Goal: Task Accomplishment & Management: Complete application form

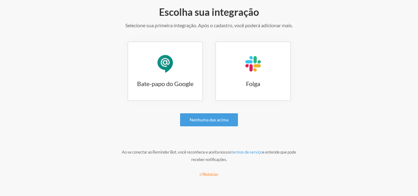
scroll to position [77, 0]
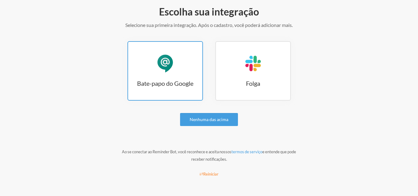
click at [176, 53] on link "Bate-papo do Google Bate-papo do Google" at bounding box center [164, 70] width 75 height 59
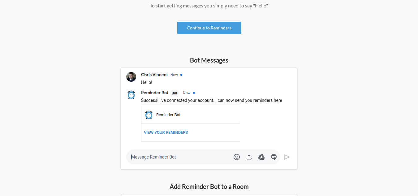
scroll to position [56, 0]
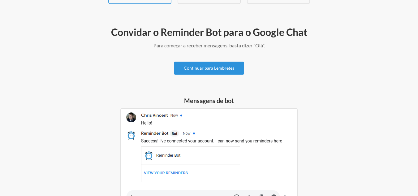
click at [231, 70] on font "Continuar para Lembretes" at bounding box center [209, 68] width 50 height 5
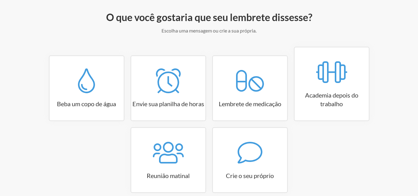
scroll to position [102, 0]
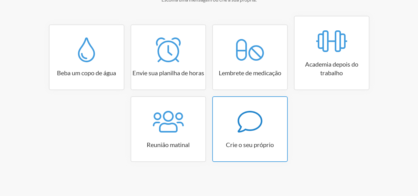
click at [245, 129] on icon at bounding box center [249, 122] width 25 height 22
select select "10:30:00"
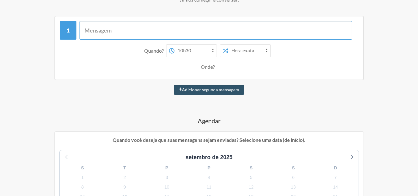
click at [126, 28] on input "text" at bounding box center [215, 30] width 272 height 19
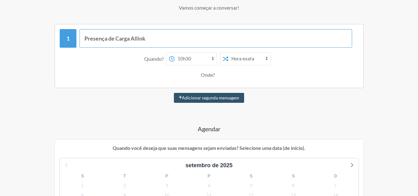
scroll to position [40, 0]
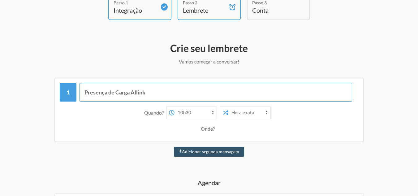
type input "Presença de Carga Allink"
click at [197, 111] on select "00:00 00:15 00:30 00:45 1:00 da manhã 1h15 da manhã 1h30 da manhã 1h45 da manhã…" at bounding box center [195, 112] width 42 height 12
select select "14:00:00"
click at [174, 106] on select "00:00 00:15 00:30 00:45 1:00 da manhã 1h15 da manhã 1h30 da manhã 1h45 da manhã…" at bounding box center [195, 112] width 42 height 12
click at [256, 113] on select "Hora exata Tempo aleatório" at bounding box center [249, 112] width 42 height 12
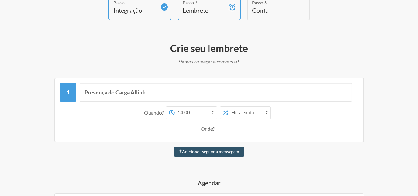
click at [256, 113] on select "Hora exata Tempo aleatório" at bounding box center [249, 112] width 42 height 12
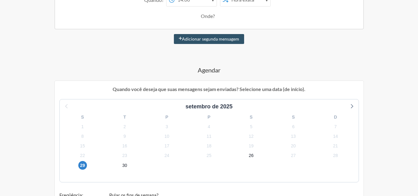
scroll to position [164, 0]
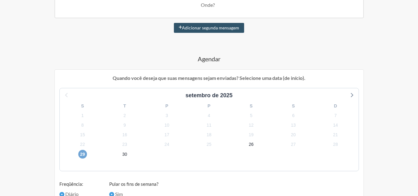
click at [83, 155] on font "29" at bounding box center [82, 153] width 5 height 5
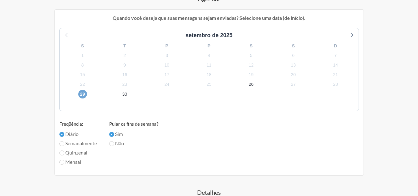
scroll to position [226, 0]
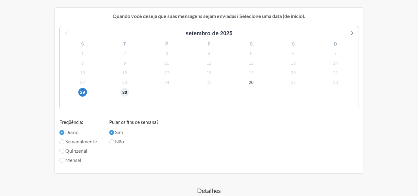
click at [125, 94] on font "30" at bounding box center [124, 92] width 5 height 5
click at [86, 93] on span "29" at bounding box center [82, 92] width 9 height 9
click at [73, 161] on font "Mensal" at bounding box center [73, 160] width 16 height 6
click at [64, 161] on input "Mensal" at bounding box center [61, 160] width 5 height 5
radio input "true"
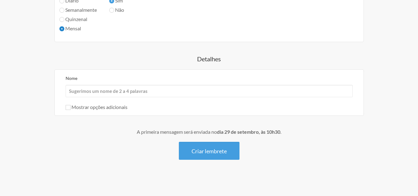
scroll to position [358, 0]
click at [155, 89] on input "Nome" at bounding box center [209, 90] width 287 height 12
click at [157, 89] on input "Nome" at bounding box center [209, 90] width 287 height 12
click at [188, 101] on div "Nome Mostrar opções adicionais Ocultar este lembrete dos calendários Pare de en…" at bounding box center [209, 91] width 287 height 36
click at [189, 90] on input "Nome" at bounding box center [209, 90] width 287 height 12
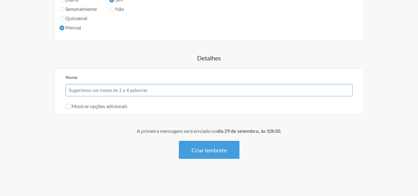
click at [189, 90] on input "Nome" at bounding box center [209, 90] width 287 height 12
click at [277, 68] on div "Nome Mostrar opções adicionais Ocultar este lembrete dos calendários Pare de en…" at bounding box center [208, 91] width 309 height 46
click at [121, 91] on input "Nome" at bounding box center [209, 90] width 287 height 12
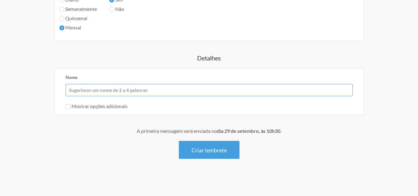
click at [87, 89] on input "Nome" at bounding box center [209, 90] width 287 height 12
type input "Allink"
click at [78, 107] on font "Mostrar opções adicionais" at bounding box center [99, 106] width 56 height 6
click at [70, 107] on input "Mostrar opções adicionais" at bounding box center [68, 106] width 5 height 5
checkbox input "true"
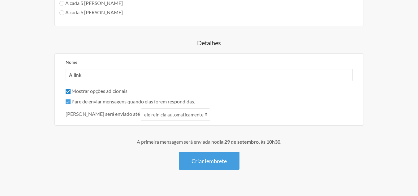
scroll to position [420, 0]
click at [172, 114] on select "ele reinicia automaticamente é respondido a" at bounding box center [175, 114] width 69 height 12
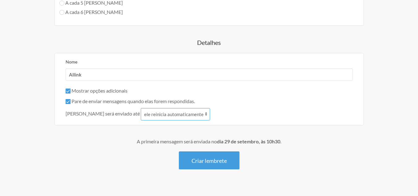
click at [172, 114] on select "ele reinicia automaticamente é respondido a" at bounding box center [175, 114] width 69 height 12
click at [141, 108] on select "ele reinicia automaticamente é respondido a" at bounding box center [175, 114] width 69 height 12
click at [167, 116] on select "ele reinicia automaticamente é respondido a" at bounding box center [175, 114] width 69 height 12
click at [141, 108] on select "ele reinicia automaticamente é respondido a" at bounding box center [175, 114] width 69 height 12
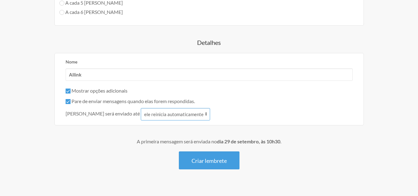
click at [176, 113] on select "ele reinicia automaticamente é respondido a" at bounding box center [175, 114] width 69 height 12
select select "1"
click at [141, 108] on select "ele reinicia automaticamente é respondido a" at bounding box center [175, 114] width 69 height 12
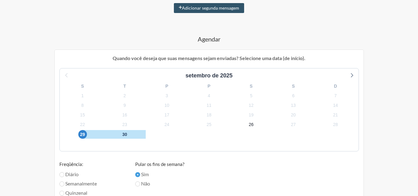
scroll to position [183, 0]
click at [351, 76] on icon at bounding box center [351, 75] width 8 height 8
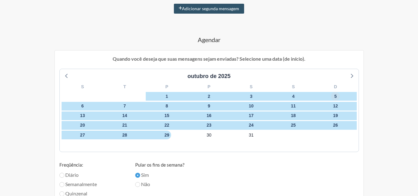
click at [336, 97] on font "5" at bounding box center [335, 96] width 2 height 5
click at [290, 95] on span "4" at bounding box center [293, 96] width 9 height 9
click at [292, 96] on font "4" at bounding box center [293, 96] width 2 height 5
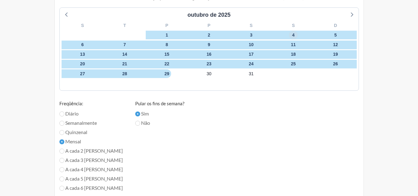
scroll to position [245, 0]
click at [72, 113] on font "Diário" at bounding box center [71, 113] width 13 height 6
click at [64, 113] on input "Diário" at bounding box center [61, 113] width 5 height 5
radio input "true"
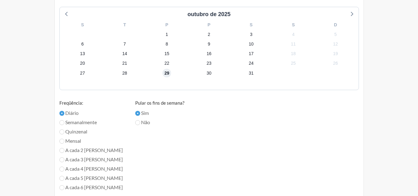
click at [167, 75] on font "29" at bounding box center [166, 72] width 5 height 5
click at [211, 75] on font "30" at bounding box center [208, 72] width 5 height 5
click at [252, 75] on font "31" at bounding box center [250, 72] width 5 height 5
click at [348, 12] on icon at bounding box center [351, 14] width 8 height 8
click at [83, 46] on font "3" at bounding box center [82, 43] width 2 height 5
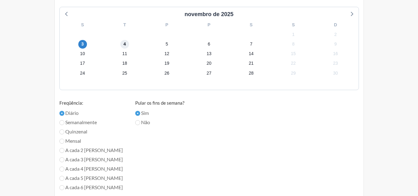
click at [125, 45] on font "4" at bounding box center [124, 43] width 2 height 5
click at [66, 13] on icon at bounding box center [66, 14] width 2 height 4
click at [77, 124] on font "Semanalmente" at bounding box center [81, 122] width 32 height 6
click at [64, 124] on input "Semanalmente" at bounding box center [61, 122] width 5 height 5
radio input "true"
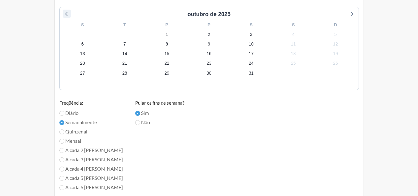
click at [69, 14] on icon at bounding box center [67, 14] width 8 height 8
click at [250, 65] on font "26" at bounding box center [250, 63] width 5 height 5
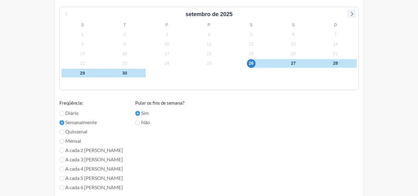
click at [347, 14] on icon at bounding box center [351, 14] width 8 height 8
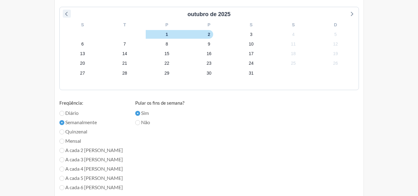
click at [70, 15] on icon at bounding box center [67, 14] width 8 height 8
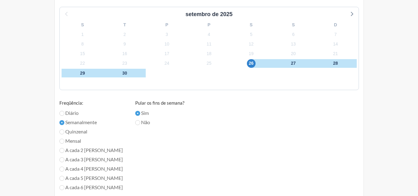
click at [81, 133] on font "Quinzenal" at bounding box center [76, 131] width 22 height 6
click at [64, 133] on input "Quinzenal" at bounding box center [61, 131] width 5 height 5
radio input "true"
click at [351, 11] on icon at bounding box center [351, 14] width 8 height 8
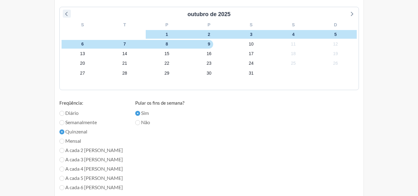
click at [67, 16] on icon at bounding box center [66, 14] width 2 height 4
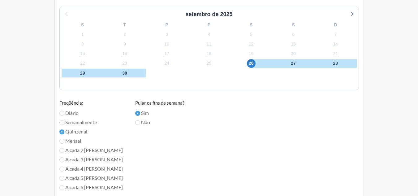
click at [79, 122] on font "Semanalmente" at bounding box center [81, 122] width 32 height 6
click at [64, 122] on input "Semanalmente" at bounding box center [61, 122] width 5 height 5
radio input "true"
click at [349, 12] on icon at bounding box center [351, 14] width 8 height 8
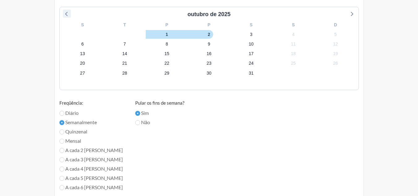
click at [66, 14] on icon at bounding box center [67, 14] width 8 height 8
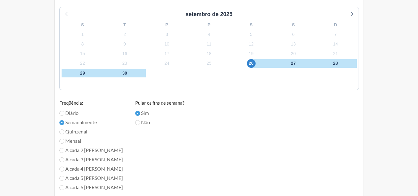
click at [141, 122] on font "Não" at bounding box center [145, 122] width 9 height 6
click at [135, 122] on input "Não" at bounding box center [137, 122] width 5 height 5
radio input "true"
click at [141, 113] on font "Sim" at bounding box center [145, 113] width 8 height 6
click at [135, 113] on input "Sim" at bounding box center [137, 113] width 5 height 5
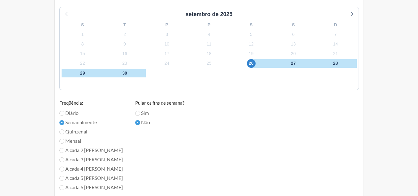
radio input "true"
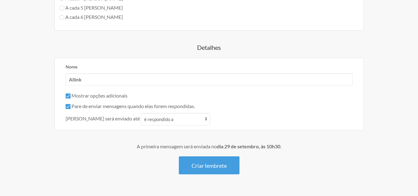
scroll to position [430, 0]
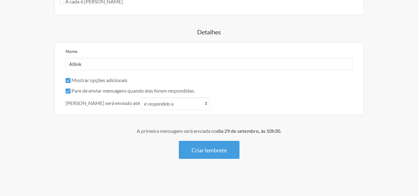
click at [110, 82] on font "Mostrar opções adicionais" at bounding box center [99, 80] width 56 height 6
click at [70, 82] on input "Mostrar opções adicionais" at bounding box center [68, 80] width 5 height 5
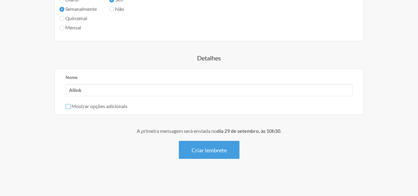
scroll to position [358, 0]
click at [107, 106] on font "Mostrar opções adicionais" at bounding box center [99, 106] width 56 height 6
click at [70, 106] on input "Mostrar opções adicionais" at bounding box center [68, 106] width 5 height 5
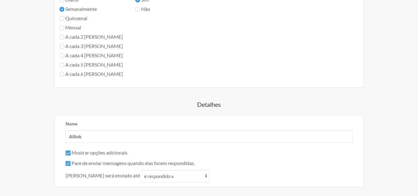
click at [103, 152] on font "Mostrar opções adicionais" at bounding box center [99, 152] width 56 height 6
click at [70, 152] on input "Mostrar opções adicionais" at bounding box center [68, 152] width 5 height 5
checkbox input "false"
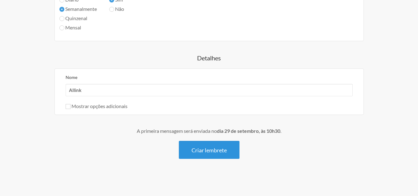
click at [208, 151] on font "Criar lembrete" at bounding box center [208, 149] width 35 height 7
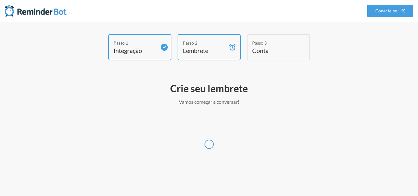
scroll to position [0, 0]
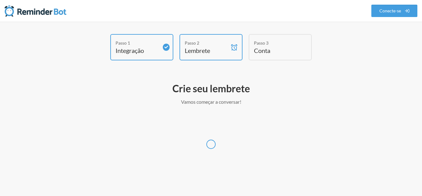
select select "America/Sao_Paulo"
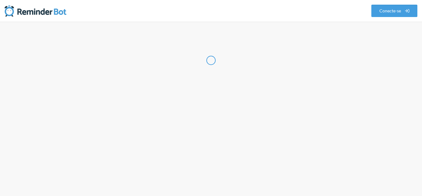
select select "BR"
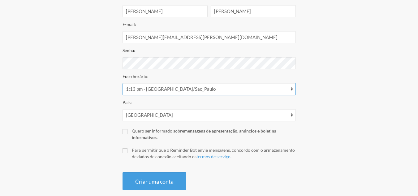
scroll to position [124, 0]
click at [190, 91] on select "00h13 - Ásia/Brunei 00:13 - Ásia/Choibalsan 00:13 - Ásia/Hong_Kong 00h13 - Ásia…" at bounding box center [208, 89] width 173 height 12
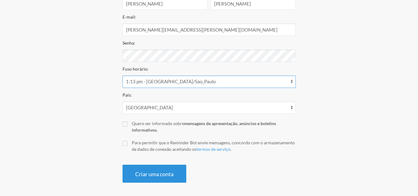
scroll to position [133, 0]
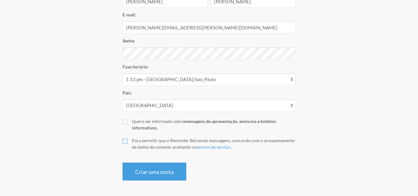
click at [124, 139] on input "Para permitir que o Reminder Bot envie mensagens, concordo com o armazenamento …" at bounding box center [124, 140] width 5 height 5
checkbox input "true"
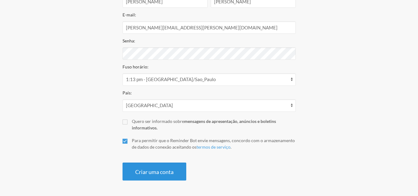
click at [163, 172] on font "Criar uma conta" at bounding box center [154, 171] width 38 height 7
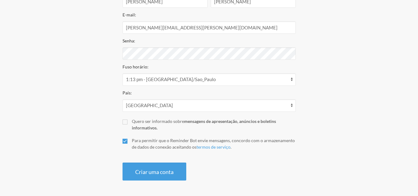
scroll to position [109, 0]
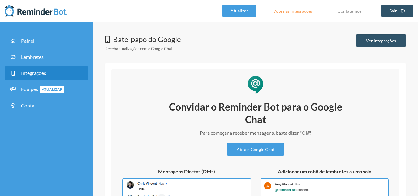
click at [225, 40] on div "Bate-papo do Google Receba atualizações com o Google Chat Ver integrações" at bounding box center [255, 44] width 300 height 21
click at [31, 91] on font "Equipes" at bounding box center [29, 89] width 17 height 6
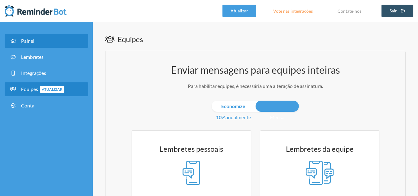
click at [22, 38] on font "Painel" at bounding box center [27, 41] width 13 height 6
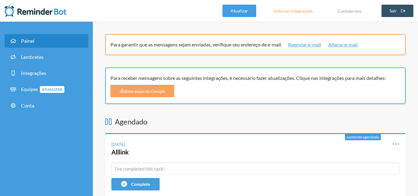
scroll to position [31, 0]
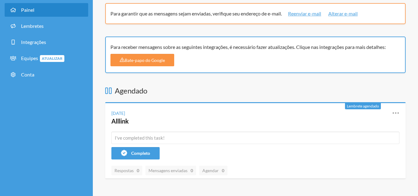
click at [138, 59] on font "Bate-papo do Google" at bounding box center [145, 59] width 40 height 5
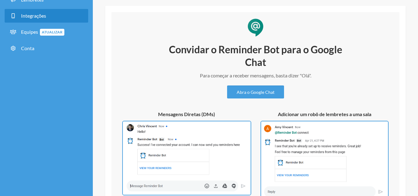
scroll to position [62, 0]
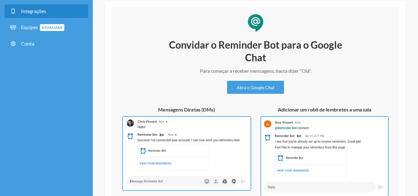
click at [179, 151] on img at bounding box center [186, 153] width 129 height 74
click at [256, 87] on font "Abra o Google Chat" at bounding box center [255, 87] width 38 height 5
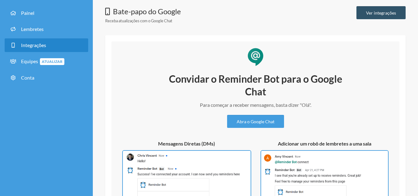
scroll to position [17, 0]
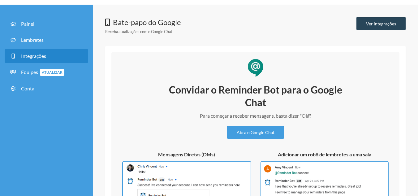
click at [382, 25] on font "Ver integrações" at bounding box center [381, 23] width 30 height 5
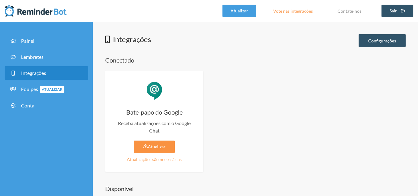
click at [158, 150] on link "Atualizar" at bounding box center [154, 146] width 41 height 12
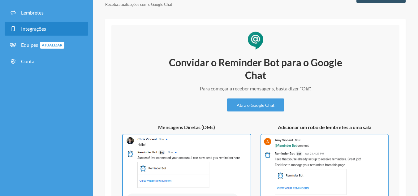
scroll to position [110, 0]
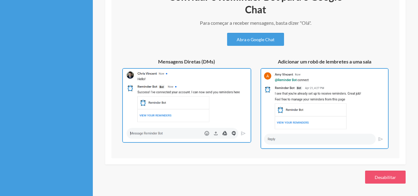
click at [193, 129] on img at bounding box center [186, 105] width 129 height 74
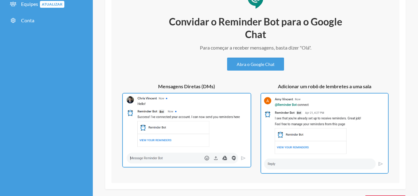
scroll to position [17, 0]
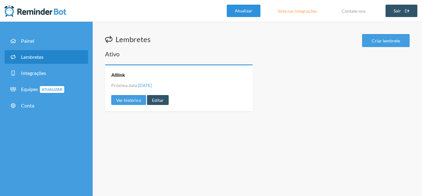
click at [250, 14] on font "Atualizar" at bounding box center [244, 11] width 18 height 12
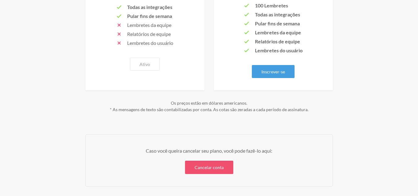
scroll to position [155, 0]
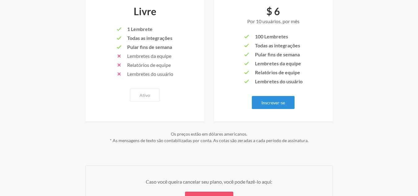
click at [281, 102] on font "Inscrever-se" at bounding box center [272, 102] width 23 height 5
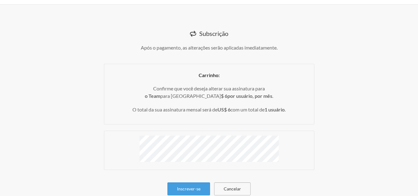
scroll to position [32, 0]
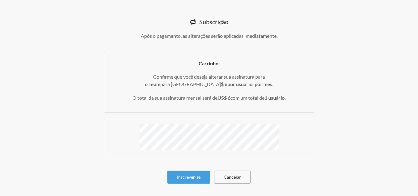
click at [236, 176] on font "Cancelar" at bounding box center [231, 176] width 17 height 5
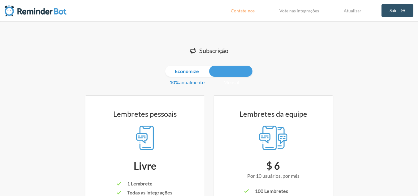
scroll to position [0, 0]
click at [186, 71] on font "Economize 10%" at bounding box center [184, 76] width 30 height 17
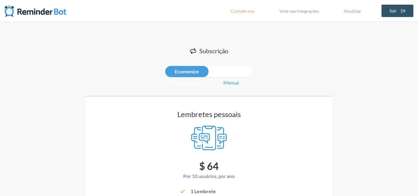
click at [212, 71] on div "Economize 10% anualmente Mensal" at bounding box center [208, 71] width 87 height 11
click at [231, 72] on div "Economize 10% anualmente Mensal" at bounding box center [208, 71] width 87 height 11
click at [178, 71] on font "Economize 10%" at bounding box center [184, 76] width 30 height 17
click at [49, 12] on img at bounding box center [36, 11] width 62 height 12
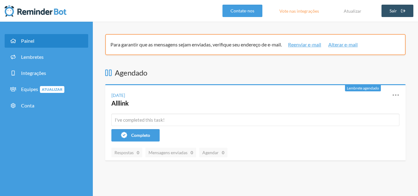
click at [202, 63] on div "Para garantir que as mensagens sejam enviadas, verifique seu endereço de e-mail…" at bounding box center [255, 179] width 300 height 291
click at [304, 45] on font "Reenviar e-mail" at bounding box center [304, 44] width 33 height 6
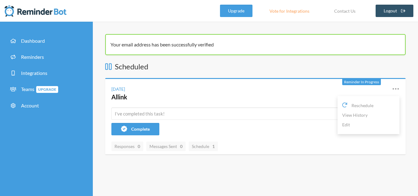
click at [394, 88] on icon at bounding box center [395, 88] width 7 height 7
click at [395, 90] on icon at bounding box center [395, 88] width 7 height 7
click at [343, 124] on link "Edit" at bounding box center [368, 125] width 53 height 10
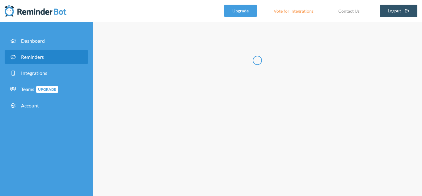
radio input "false"
radio input "true"
type input "Allink"
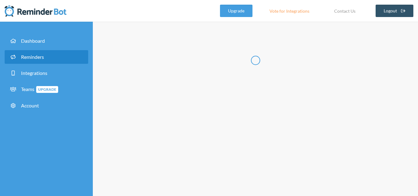
select select "14:00:00"
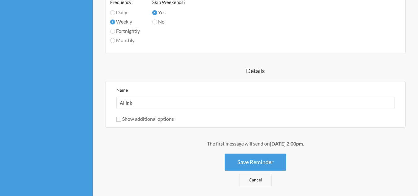
scroll to position [340, 0]
click at [147, 103] on input "Allink" at bounding box center [255, 102] width 278 height 12
click at [120, 104] on input "Allink" at bounding box center [255, 102] width 278 height 12
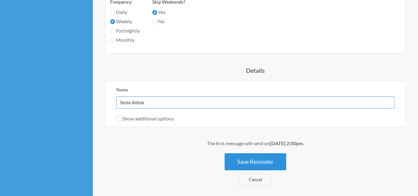
type input "Teste Allink"
click at [260, 163] on button "Save Reminder" at bounding box center [254, 161] width 61 height 17
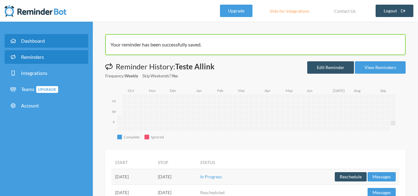
click at [34, 38] on span "Dashboard" at bounding box center [33, 41] width 24 height 6
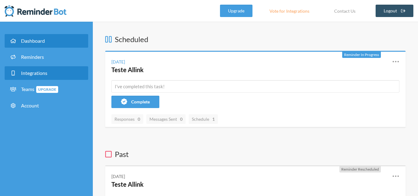
click at [30, 74] on span "Integrations" at bounding box center [34, 73] width 26 height 6
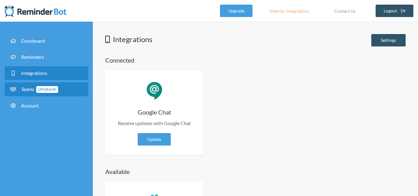
click at [24, 88] on span "Teams Upgrade" at bounding box center [39, 89] width 37 height 6
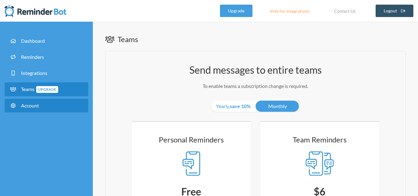
click at [36, 107] on span "Account" at bounding box center [30, 105] width 18 height 6
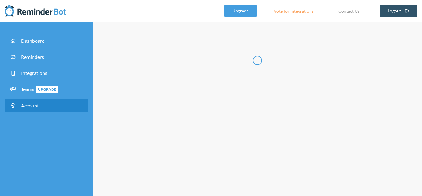
type input "*****"
type input "****"
type input "**********"
select select "**"
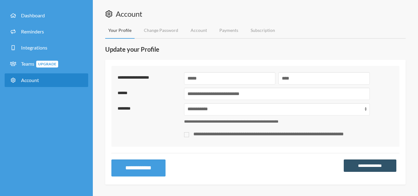
scroll to position [26, 0]
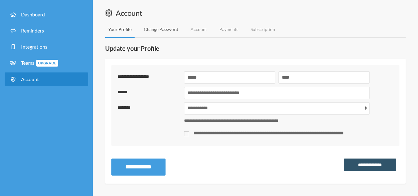
click at [166, 32] on link "Change Password" at bounding box center [161, 29] width 40 height 16
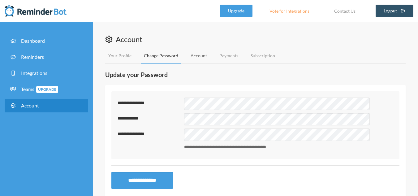
click at [193, 57] on link "Account" at bounding box center [198, 56] width 23 height 16
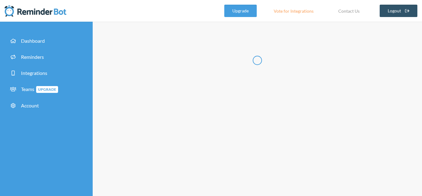
type input "**********"
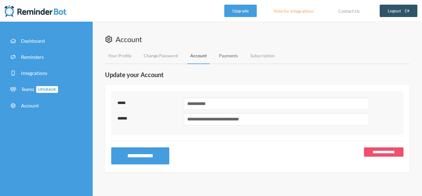
click at [229, 56] on link "Payments" at bounding box center [228, 56] width 25 height 16
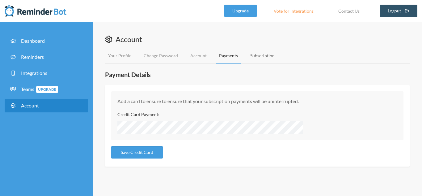
click at [261, 58] on link "Subscription" at bounding box center [262, 56] width 31 height 16
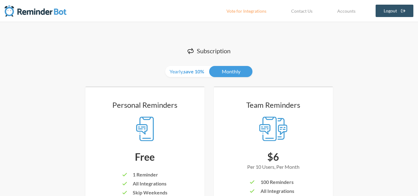
click at [36, 14] on img at bounding box center [36, 11] width 62 height 12
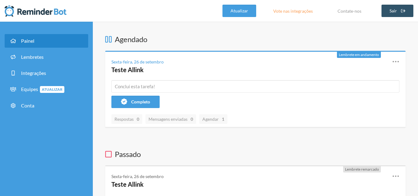
drag, startPoint x: 323, startPoint y: 0, endPoint x: 362, endPoint y: 38, distance: 55.1
click at [362, 38] on h3 "Agendado" at bounding box center [255, 39] width 300 height 11
